Goal: Task Accomplishment & Management: Complete application form

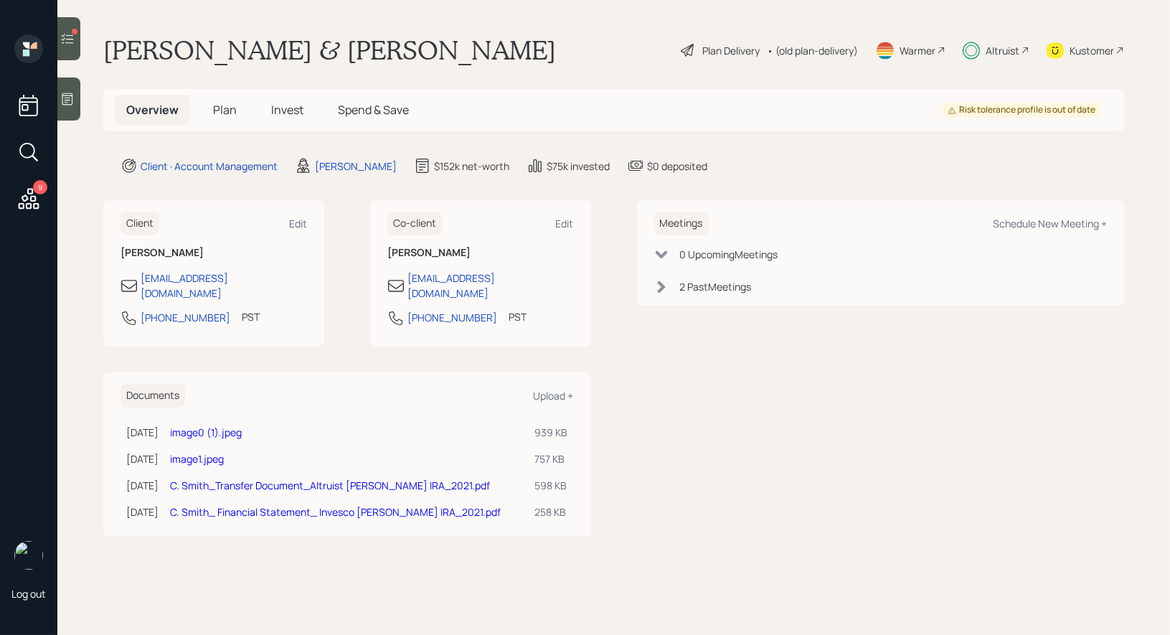
click at [64, 39] on icon at bounding box center [68, 39] width 12 height 10
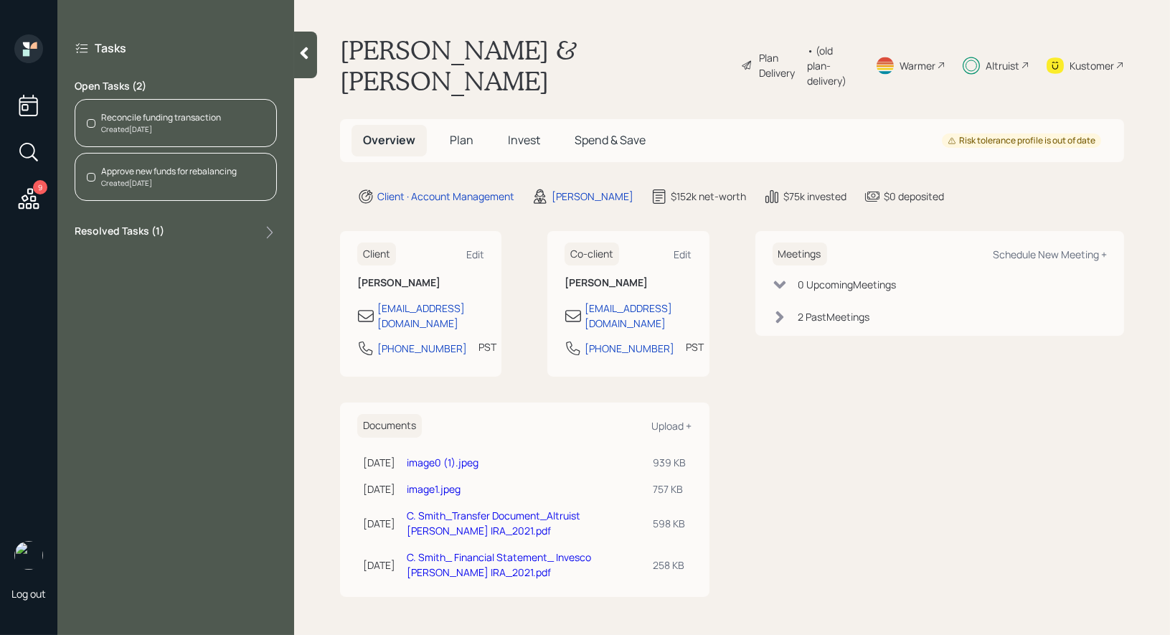
click at [125, 128] on div "Created [DATE]" at bounding box center [161, 129] width 120 height 11
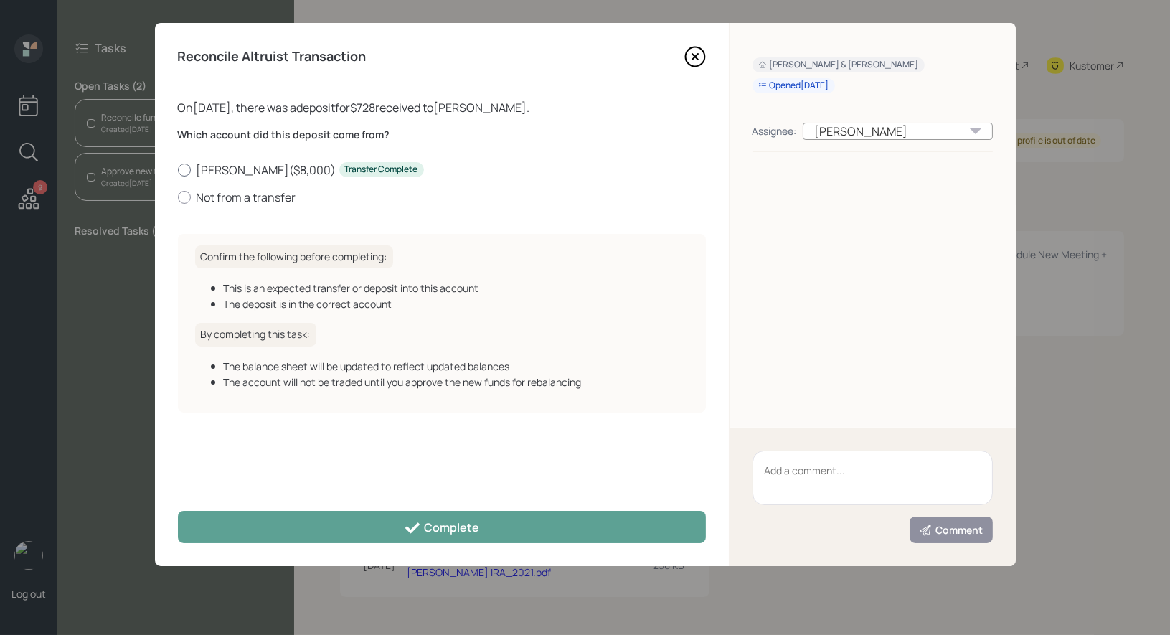
click at [185, 171] on div at bounding box center [184, 170] width 13 height 13
click at [178, 170] on input "[PERSON_NAME] ( $8,000 ) Transfer Complete" at bounding box center [177, 169] width 1 height 1
radio input "true"
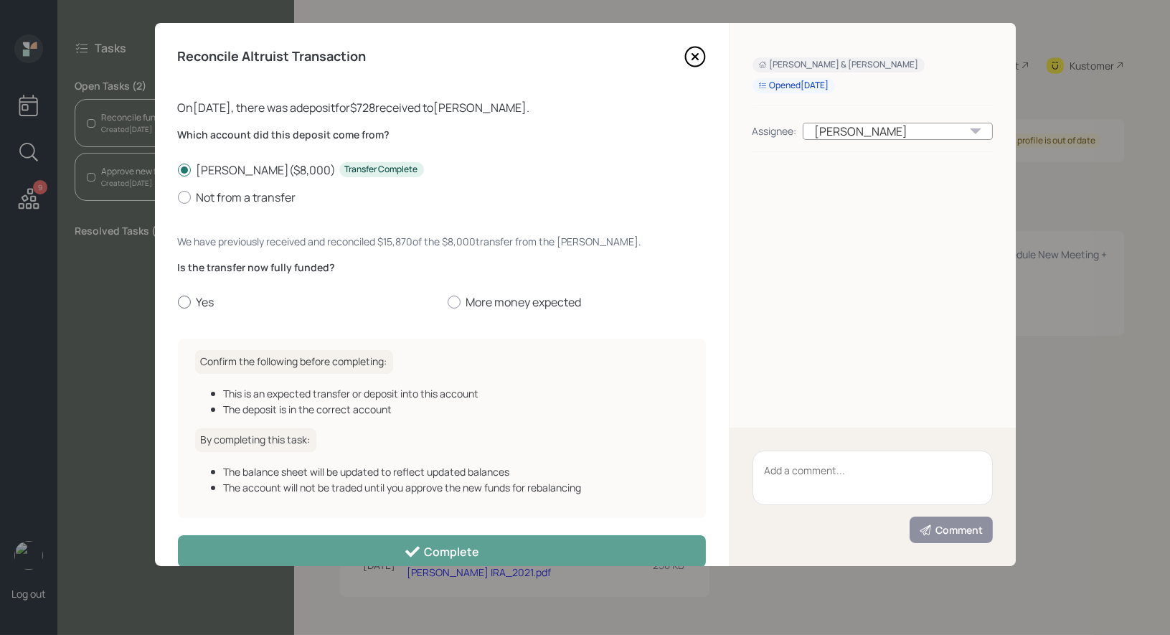
click at [179, 301] on div at bounding box center [184, 302] width 13 height 13
click at [178, 302] on input "Yes" at bounding box center [177, 302] width 1 height 1
radio input "true"
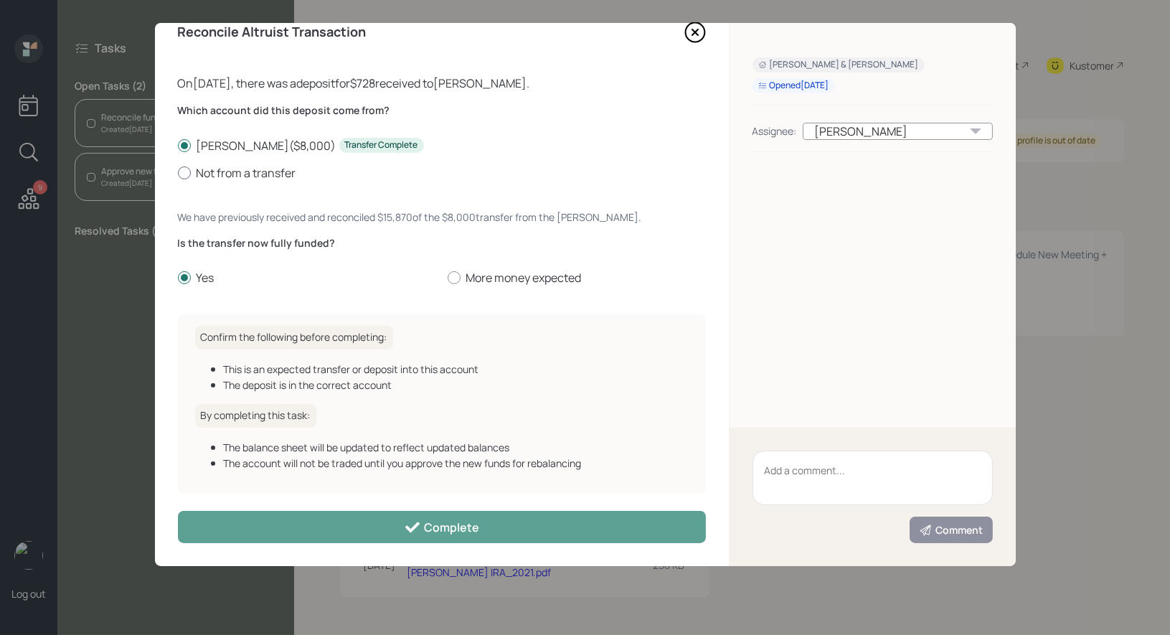
click at [185, 171] on div at bounding box center [184, 172] width 13 height 13
click at [178, 172] on input "Not from a transfer" at bounding box center [177, 172] width 1 height 1
radio input "true"
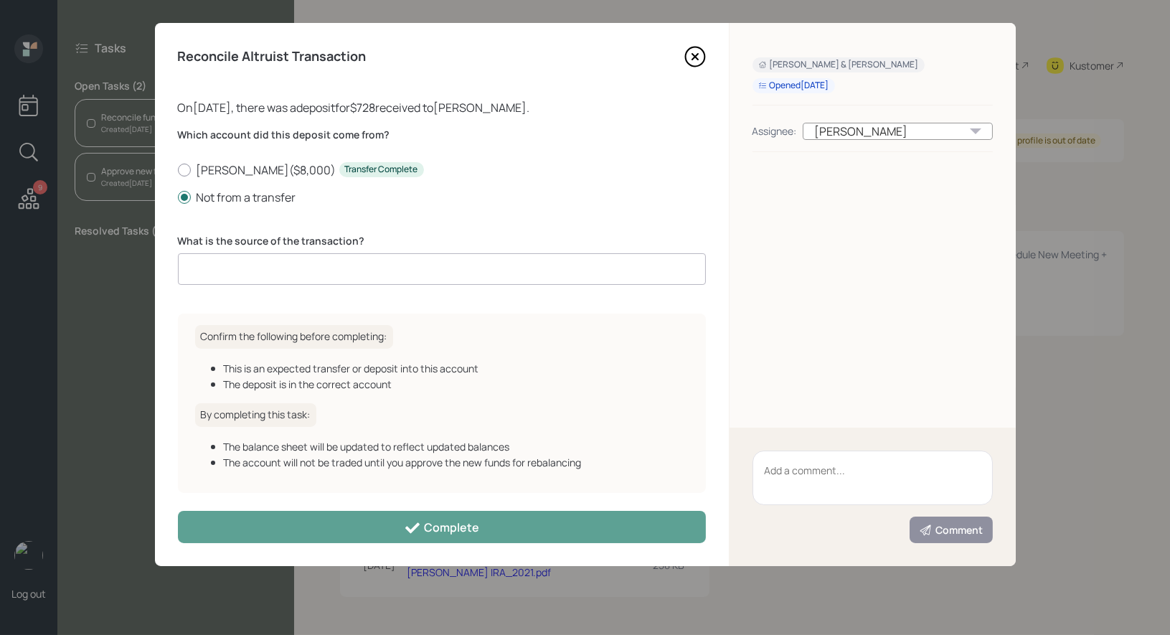
click at [221, 269] on input at bounding box center [442, 269] width 528 height 32
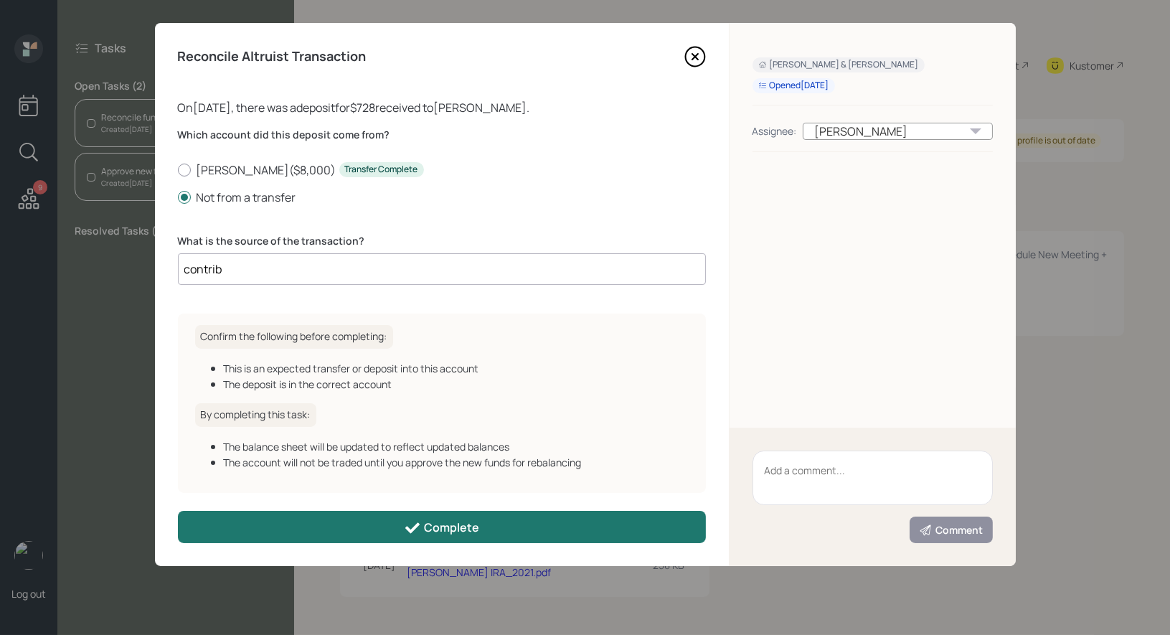
type input "contrib"
click at [357, 532] on button "Complete" at bounding box center [442, 527] width 528 height 32
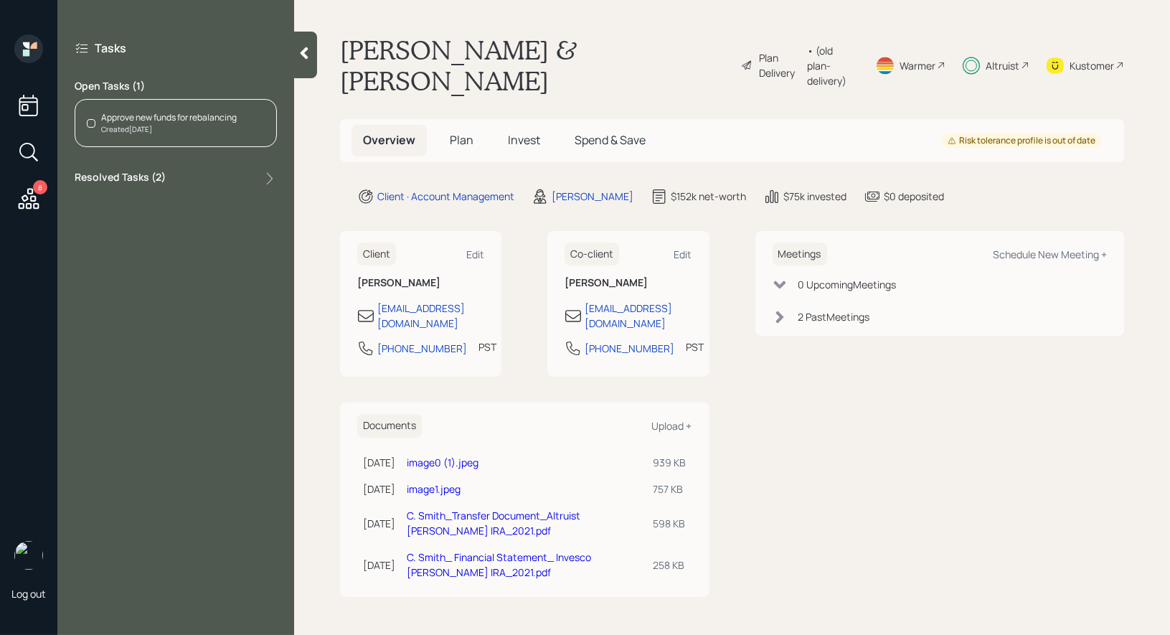
click at [154, 128] on div "Created [DATE]" at bounding box center [169, 129] width 136 height 11
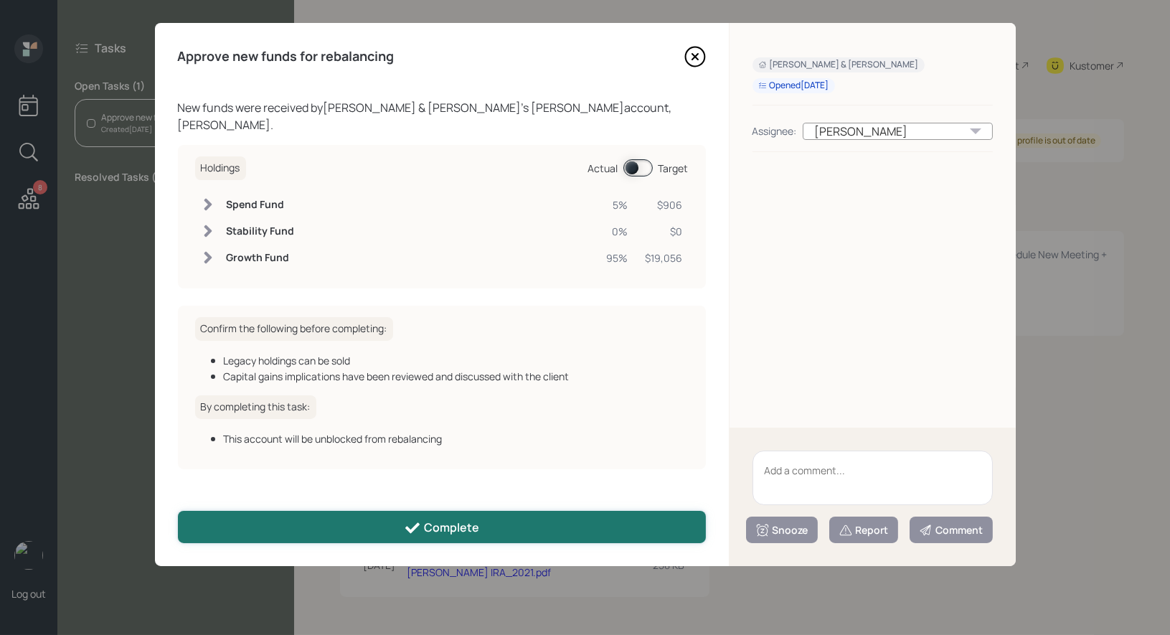
click at [438, 527] on div "Complete" at bounding box center [441, 527] width 75 height 17
